Goal: Task Accomplishment & Management: Manage account settings

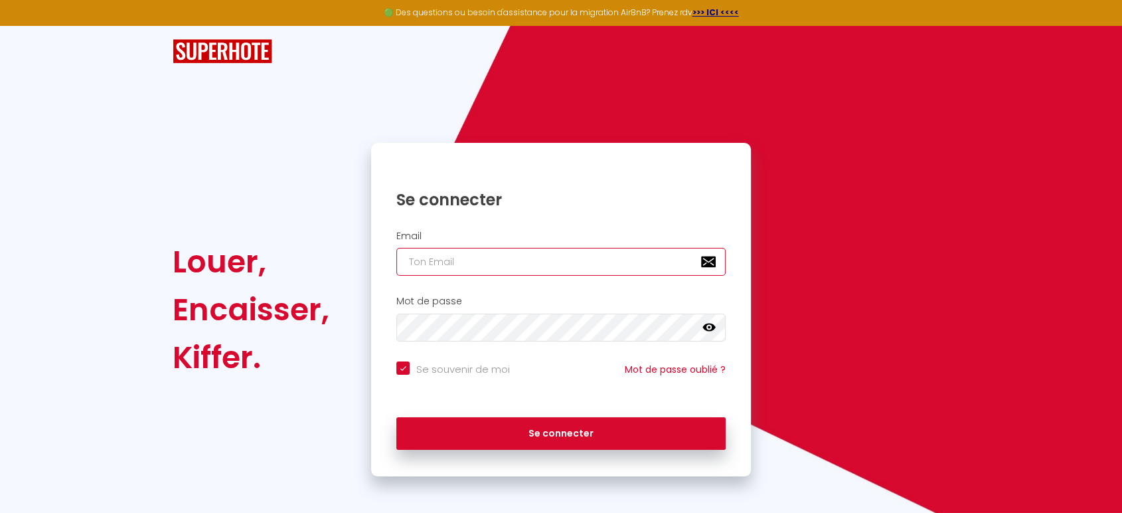
type input "[PERSON_NAME][EMAIL_ADDRESS][PERSON_NAME][DOMAIN_NAME]"
checkbox input "true"
click at [532, 275] on input "[PERSON_NAME][EMAIL_ADDRESS][PERSON_NAME][DOMAIN_NAME]" at bounding box center [561, 262] width 329 height 28
drag, startPoint x: 577, startPoint y: 254, endPoint x: 285, endPoint y: 163, distance: 305.4
click at [285, 163] on div "Louer, Encaisser, [PERSON_NAME]. Se connecter Email [PERSON_NAME][EMAIL_ADDRESS…" at bounding box center [561, 309] width 794 height 333
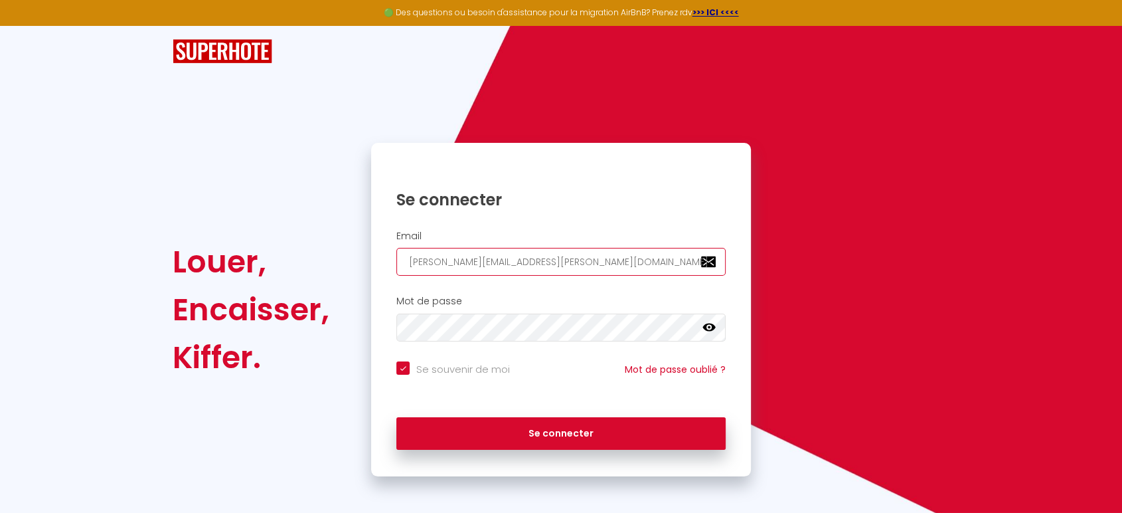
type input "m"
checkbox input "true"
type input "ma"
checkbox input "true"
type input "mat"
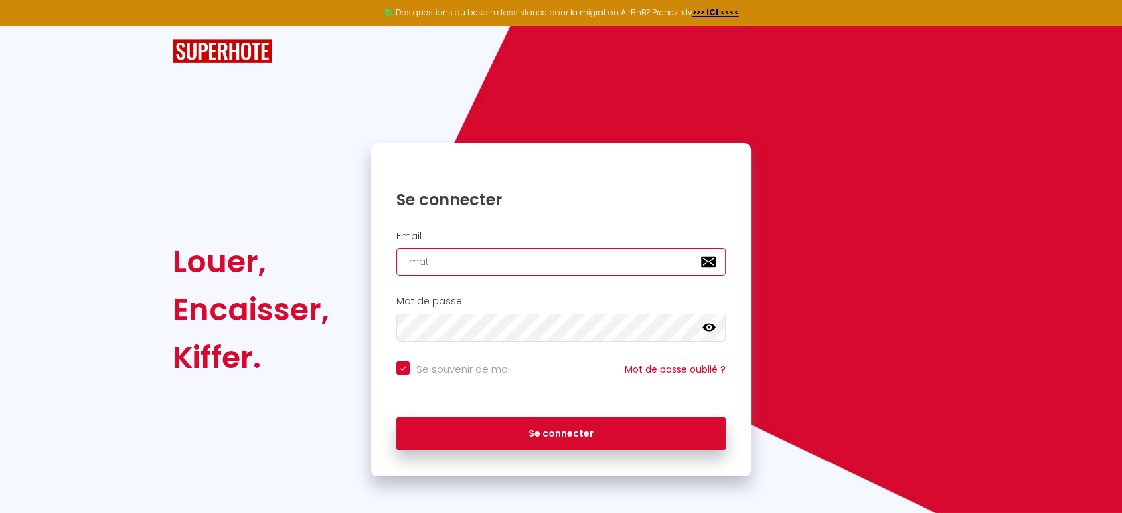
checkbox input "true"
type input "[EMAIL_ADDRESS][DOMAIN_NAME]"
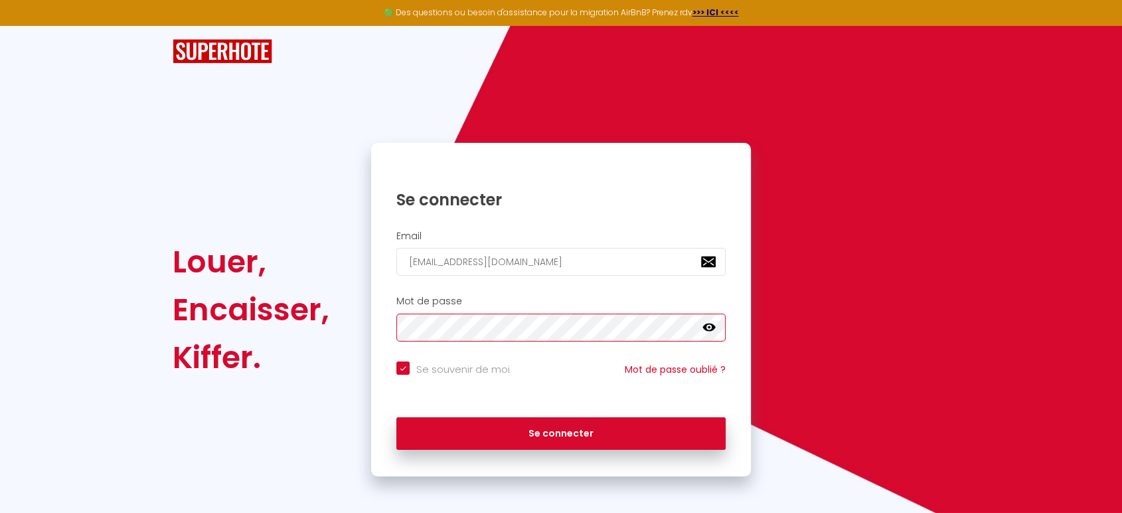
click at [327, 262] on div "Louer, Encaisser, [PERSON_NAME]. Se connecter Email [EMAIL_ADDRESS][DOMAIN_NAME…" at bounding box center [561, 309] width 794 height 333
click at [397, 417] on button "Se connecter" at bounding box center [561, 433] width 329 height 33
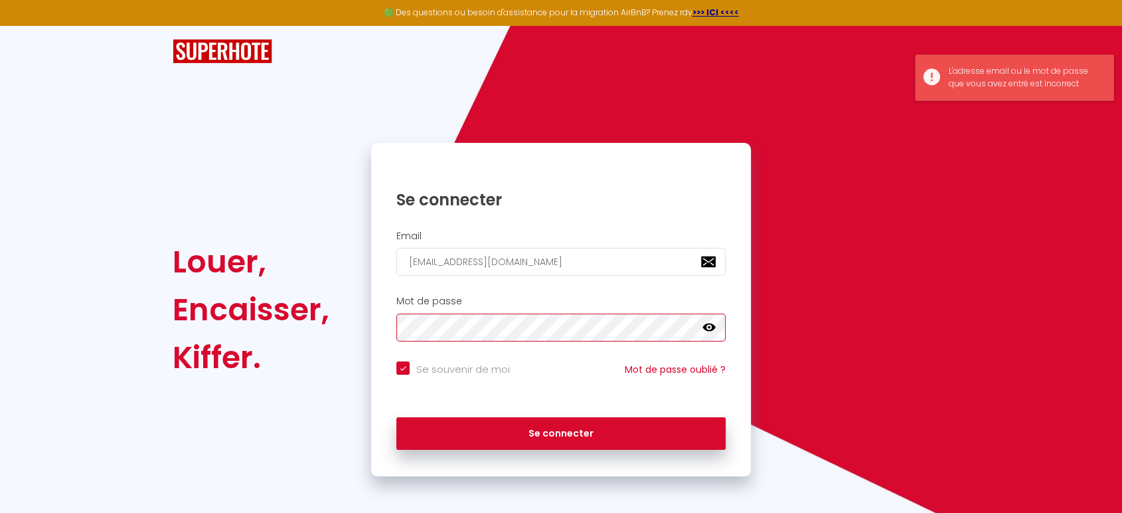
click at [255, 270] on div "Louer, Encaisser, [PERSON_NAME]. Se connecter Email [EMAIL_ADDRESS][DOMAIN_NAME…" at bounding box center [561, 309] width 794 height 333
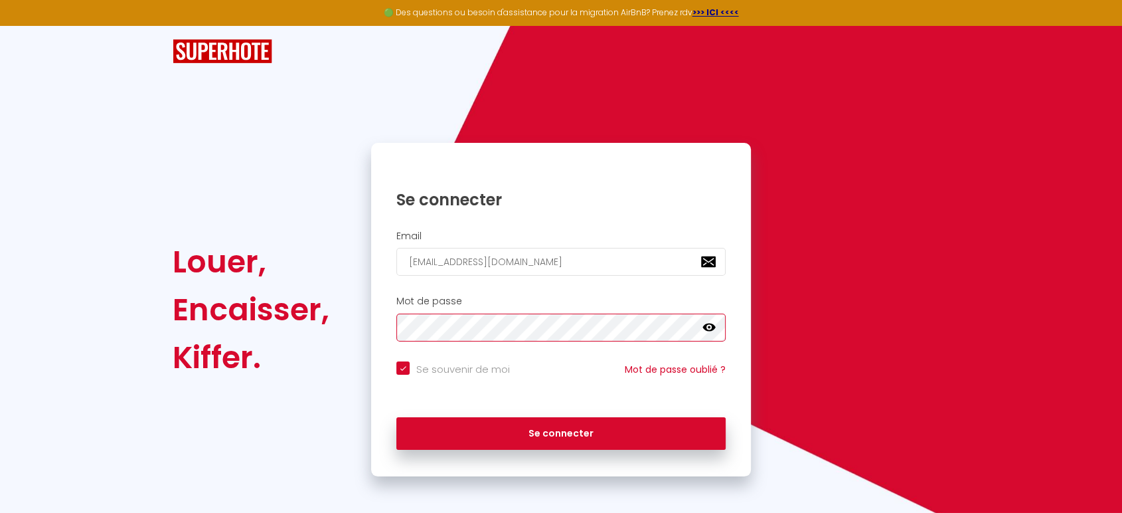
click at [397, 417] on button "Se connecter" at bounding box center [561, 433] width 329 height 33
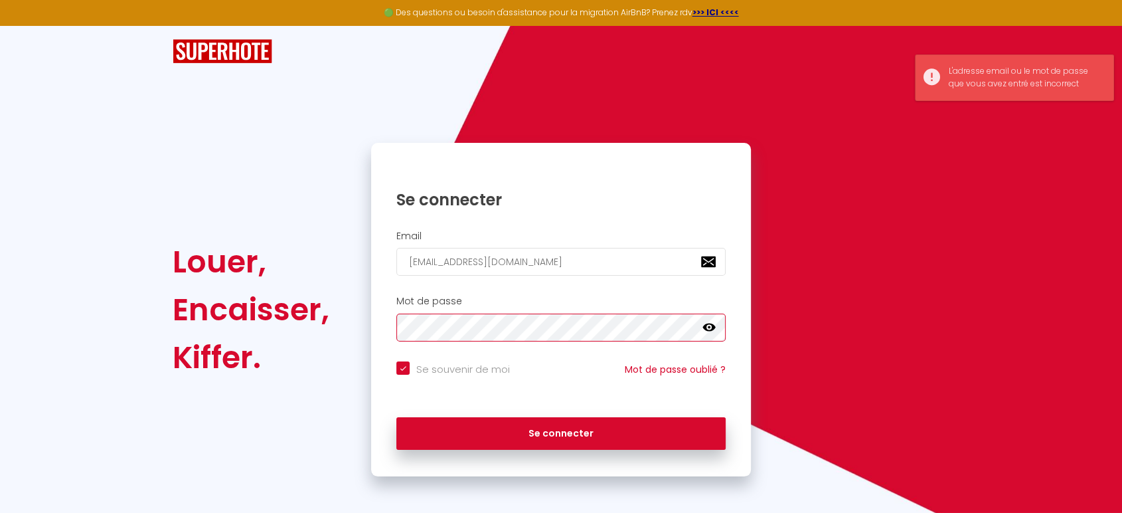
click at [397, 417] on button "Se connecter" at bounding box center [561, 433] width 329 height 33
checkbox input "true"
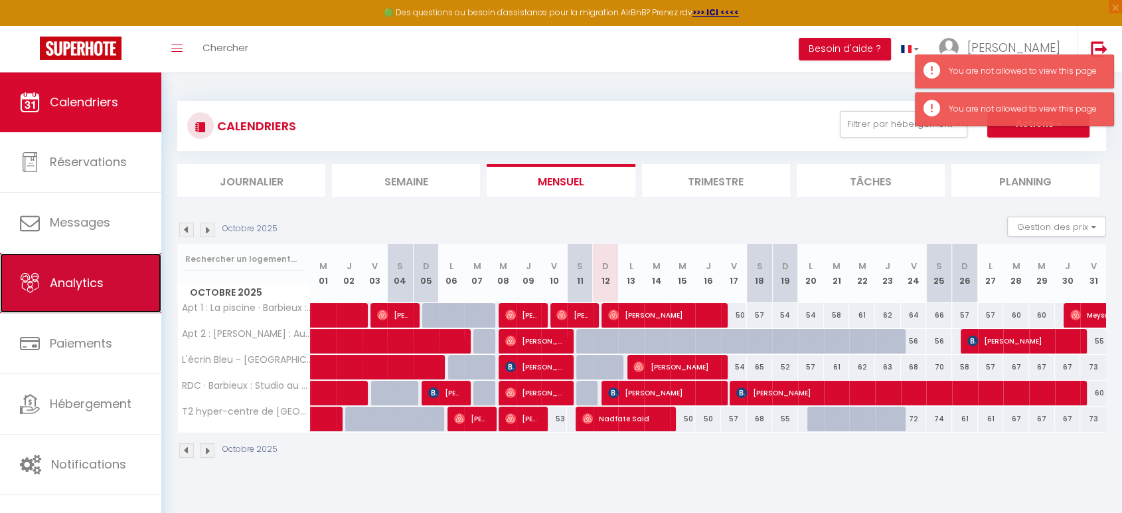
click at [100, 305] on link "Analytics" at bounding box center [80, 283] width 161 height 60
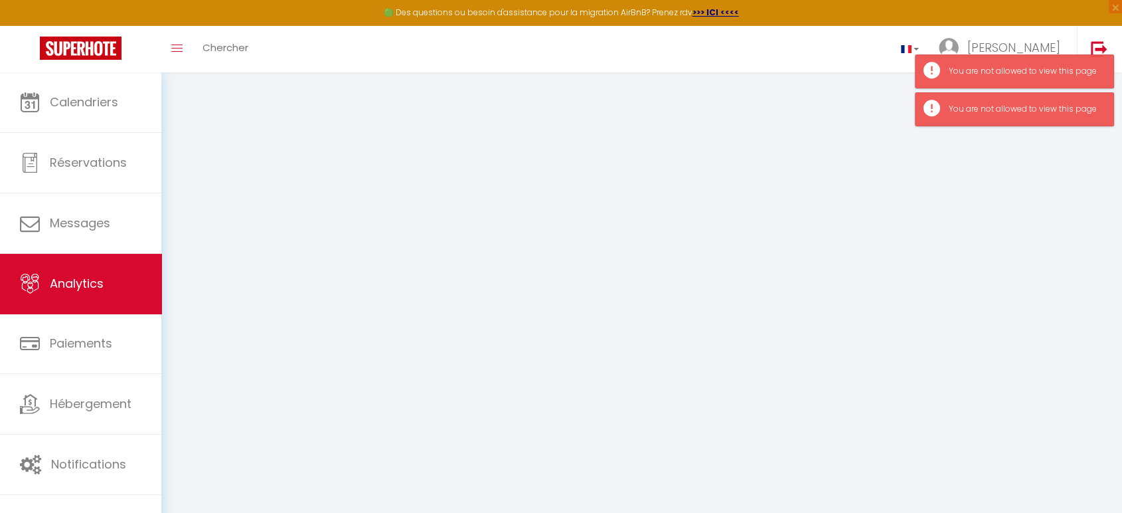
select select "2025"
select select "10"
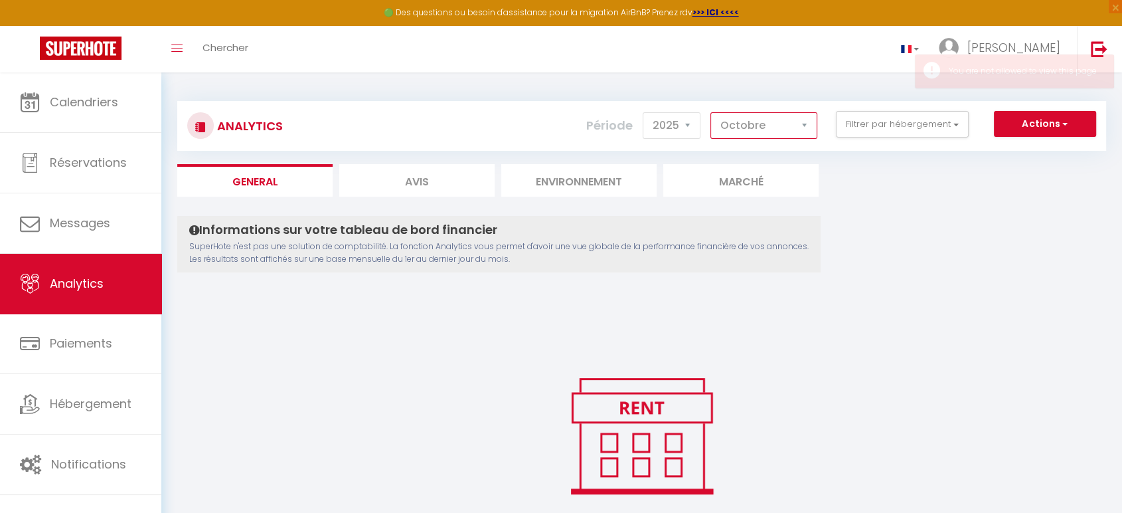
click at [762, 115] on select "[PERSON_NAME] Mars [PERSON_NAME] Juin Juillet Août Septembre Octobre Novembre D…" at bounding box center [764, 125] width 107 height 27
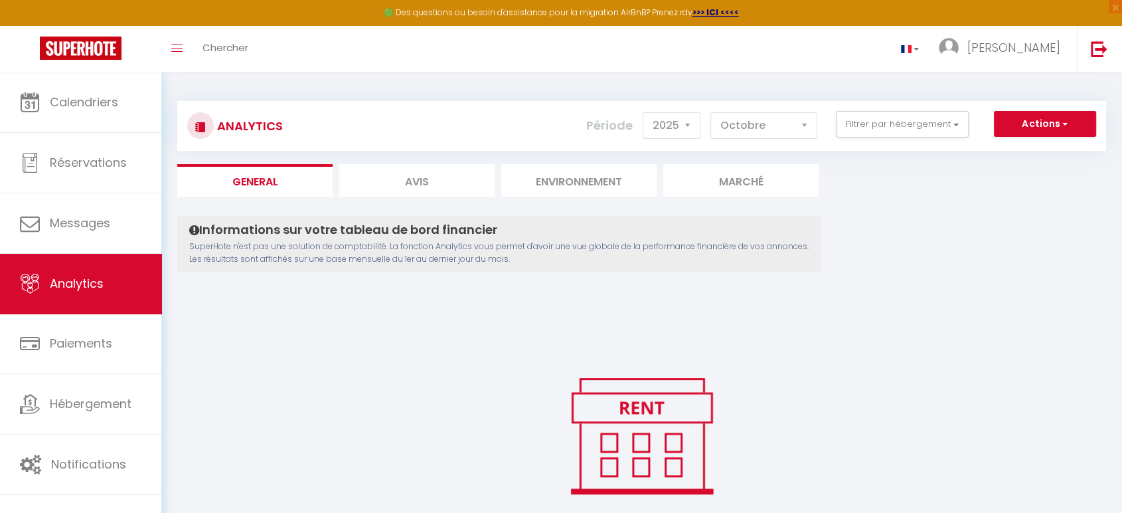
click at [450, 183] on li "Avis" at bounding box center [416, 180] width 155 height 33
select select "2025"
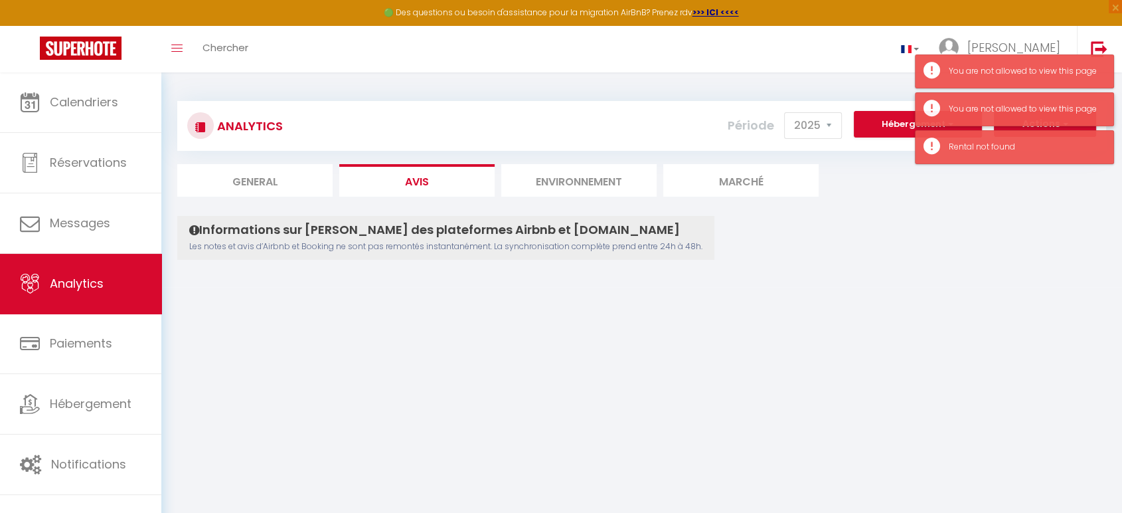
click at [994, 111] on div "You are not allowed to view this page" at bounding box center [1024, 109] width 151 height 13
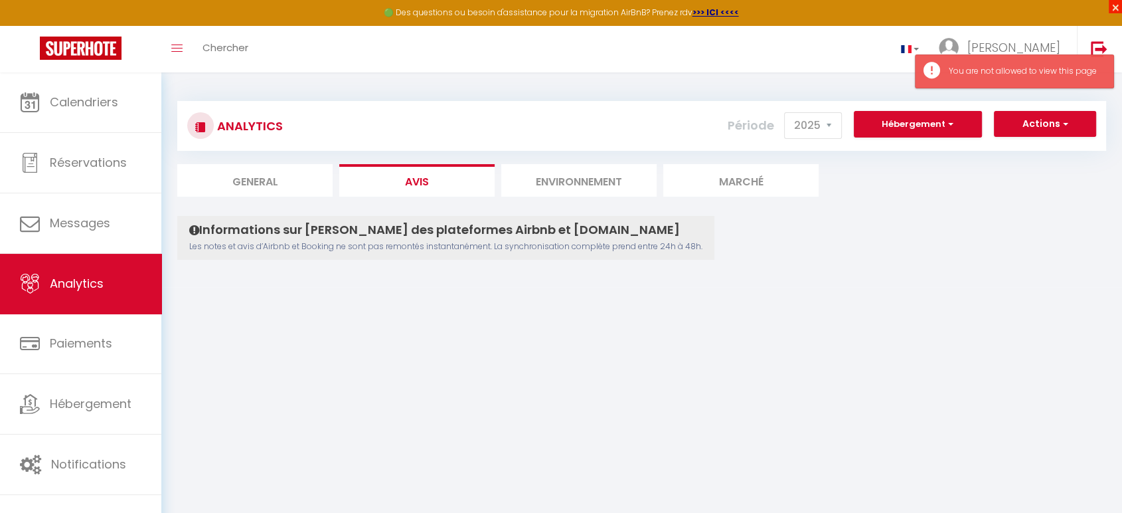
click at [1116, 9] on span "×" at bounding box center [1115, 6] width 13 height 13
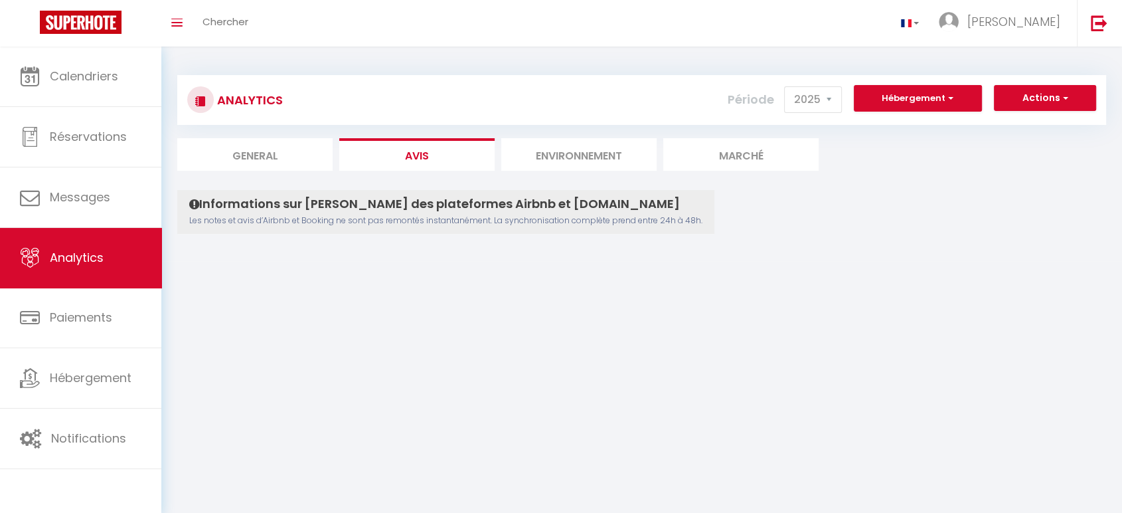
click at [715, 162] on li "Marché" at bounding box center [741, 154] width 155 height 33
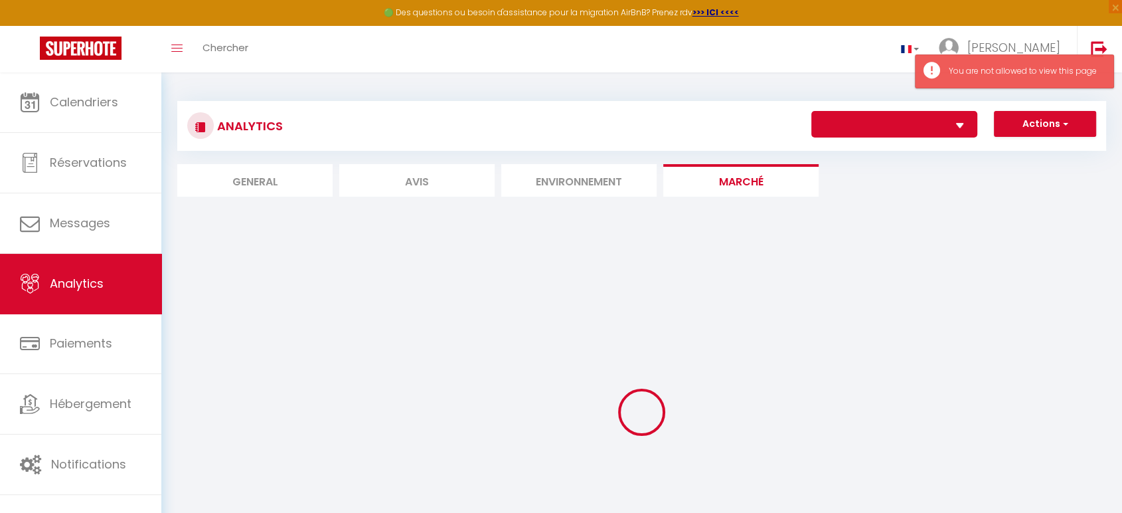
select select
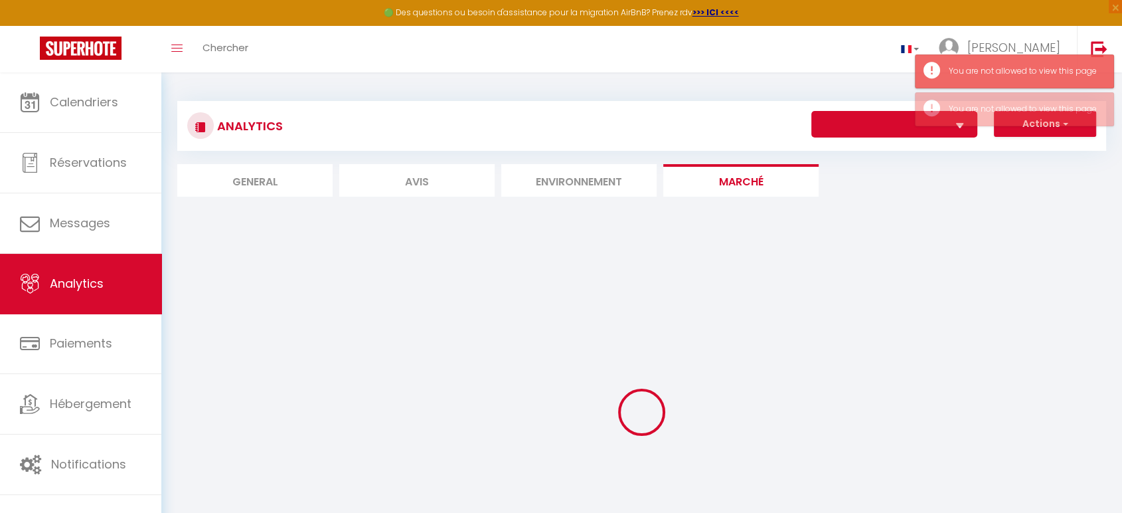
click at [580, 191] on li "Environnement" at bounding box center [578, 180] width 155 height 33
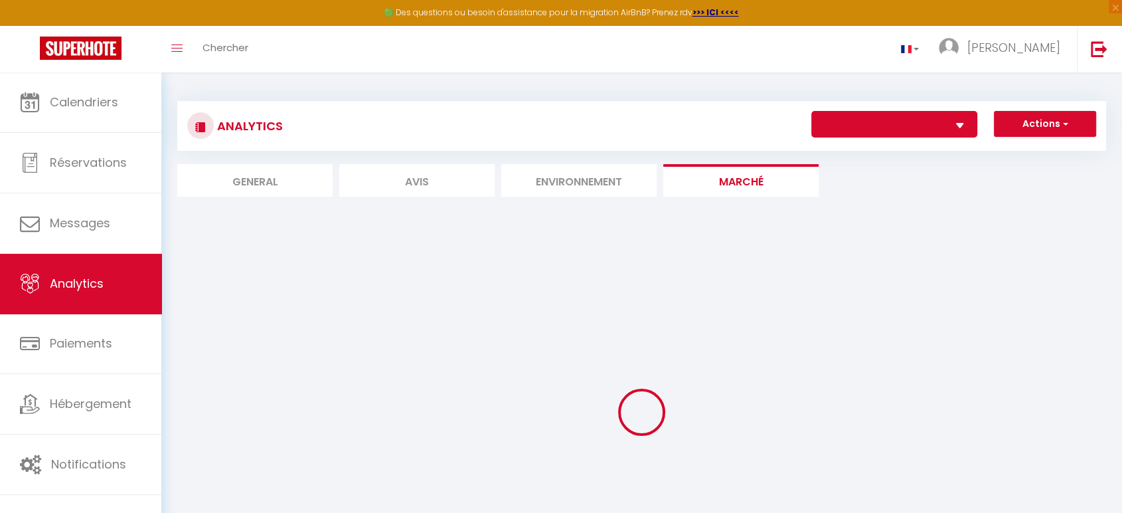
click at [392, 171] on li "Avis" at bounding box center [416, 180] width 155 height 33
select select "2025"
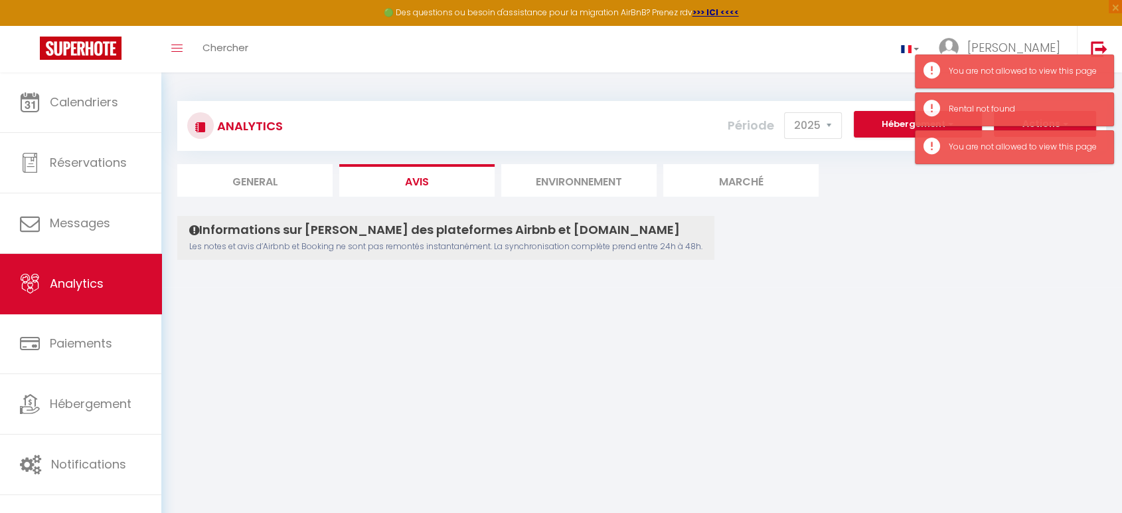
scroll to position [72, 0]
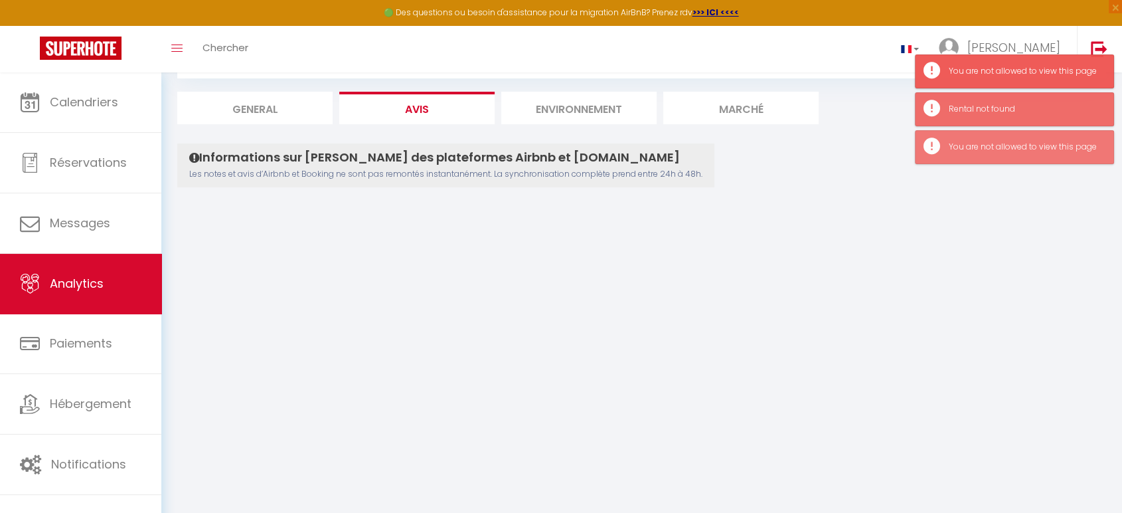
click at [248, 99] on li "General" at bounding box center [254, 108] width 155 height 33
select select "2025"
select select "10"
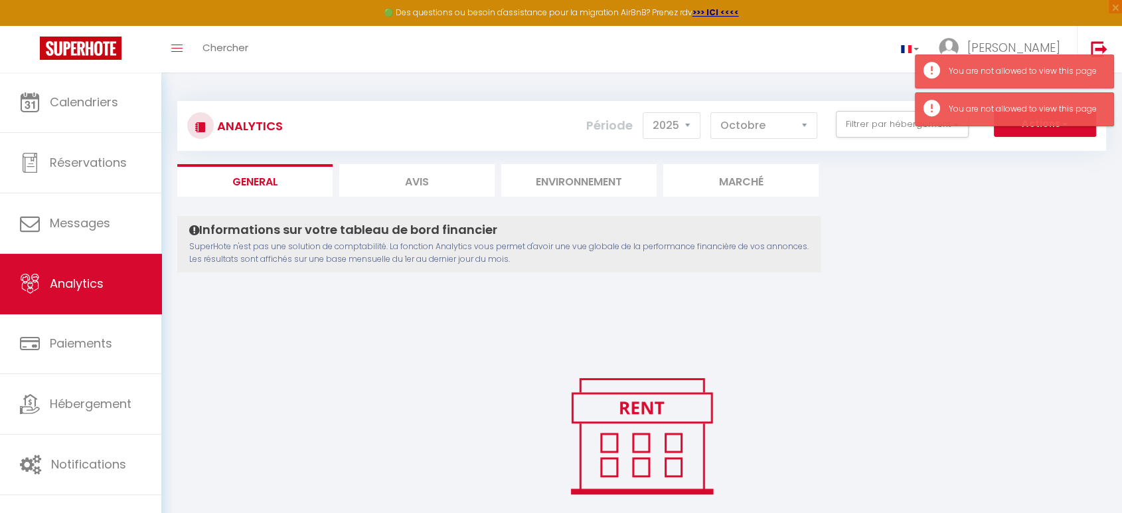
scroll to position [85, 0]
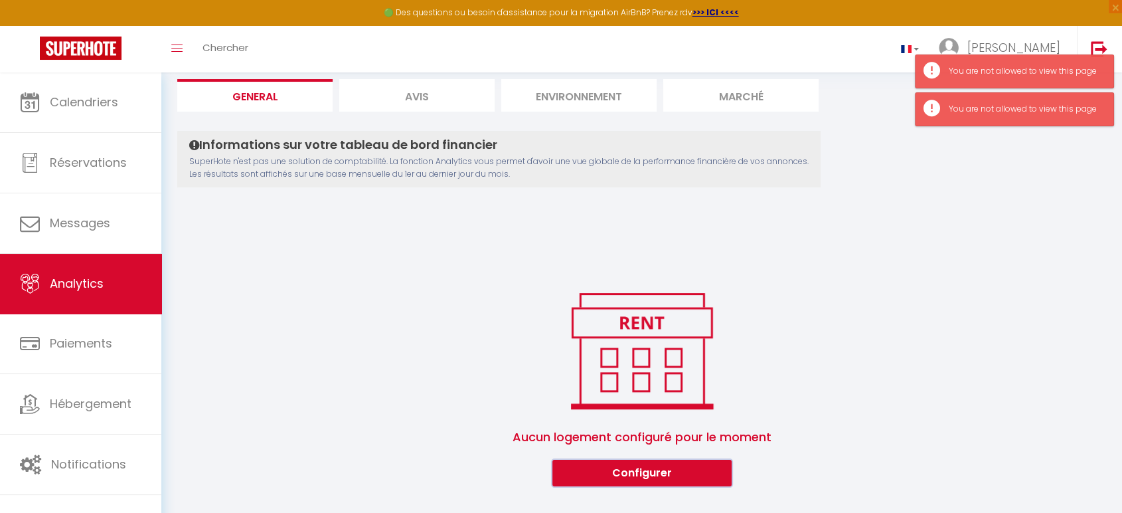
click at [628, 472] on button "Configurer" at bounding box center [642, 473] width 179 height 27
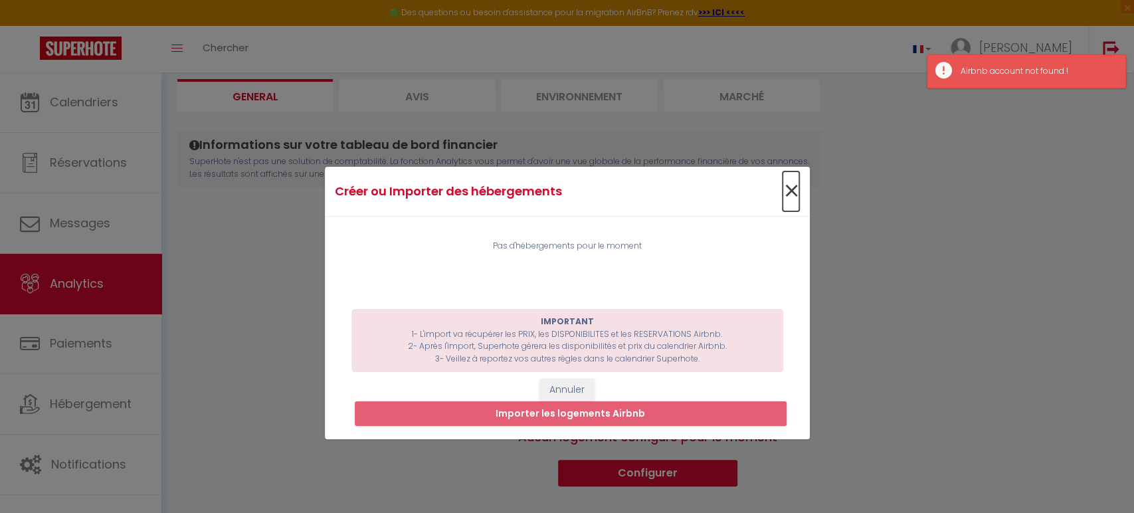
click at [782, 193] on span "×" at bounding box center [790, 191] width 17 height 40
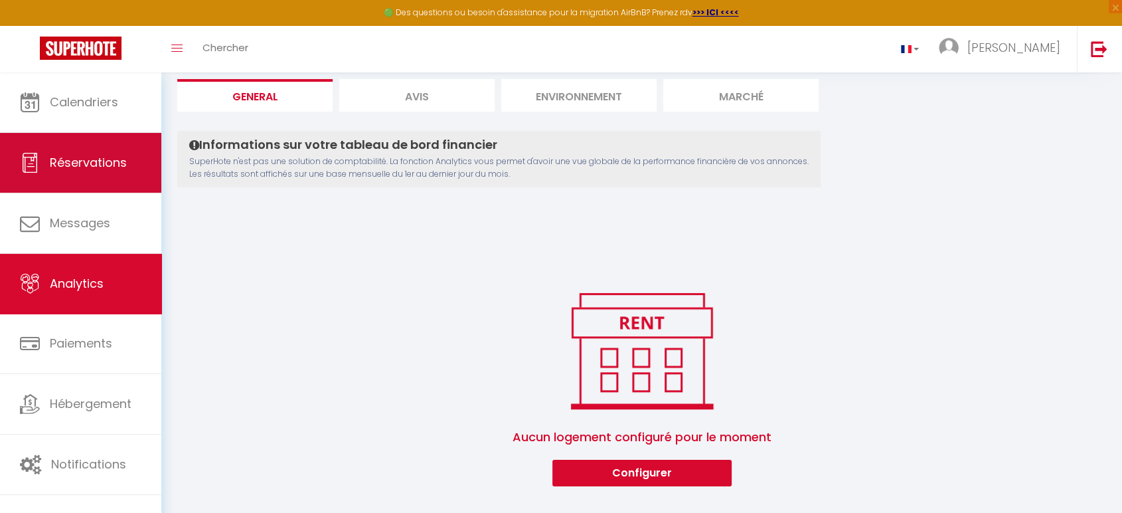
scroll to position [0, 0]
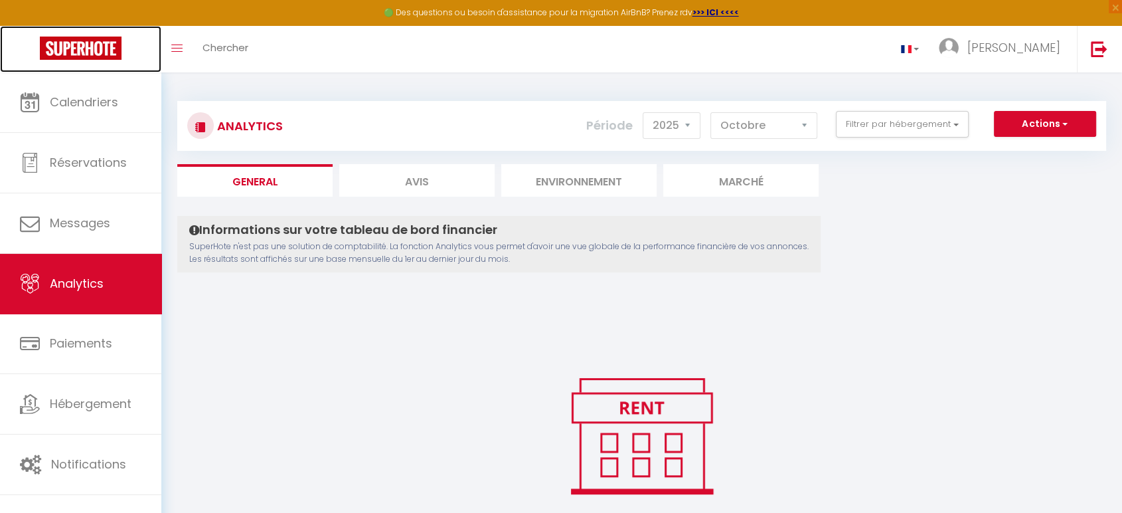
click at [112, 47] on img at bounding box center [81, 48] width 82 height 23
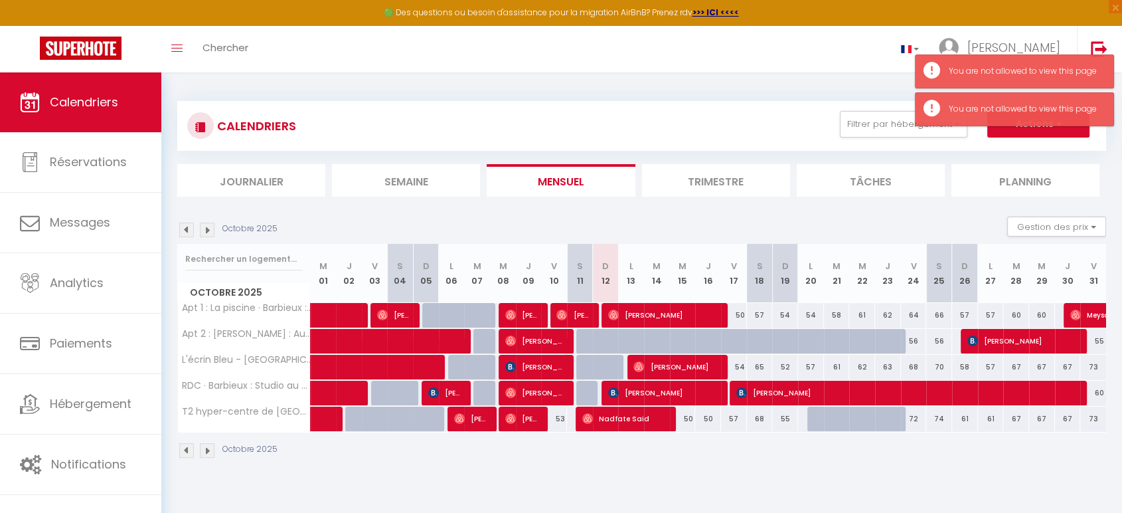
scroll to position [72, 0]
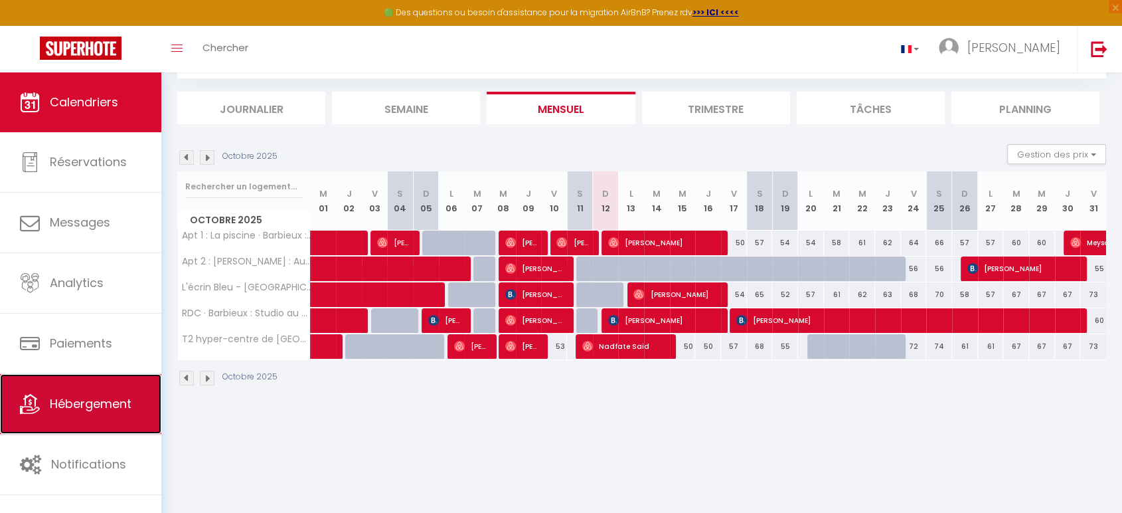
click at [93, 399] on span "Hébergement" at bounding box center [91, 403] width 82 height 17
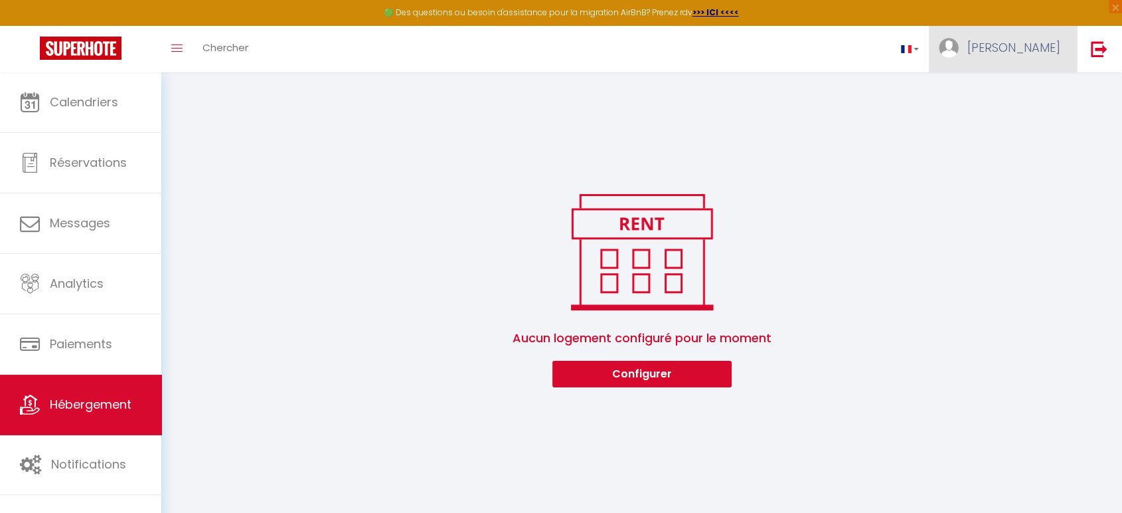
click at [970, 62] on link "[PERSON_NAME]" at bounding box center [1003, 49] width 148 height 46
